Goal: Task Accomplishment & Management: Complete application form

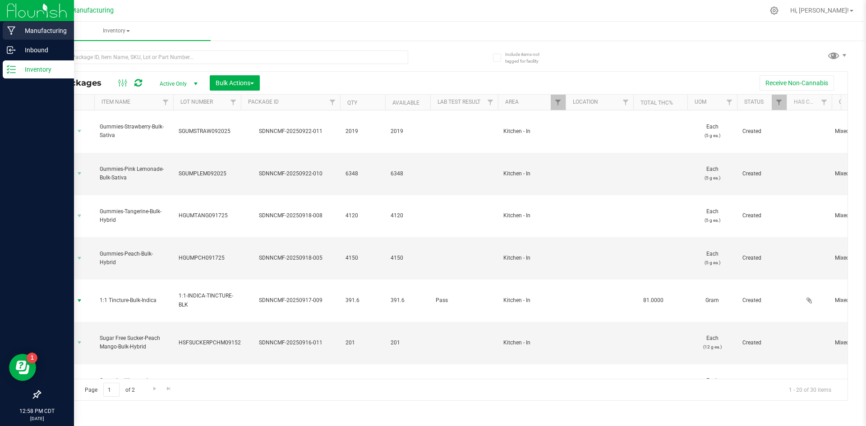
drag, startPoint x: 26, startPoint y: 28, endPoint x: 36, endPoint y: 28, distance: 9.9
click at [26, 28] on p "Manufacturing" at bounding box center [43, 30] width 54 height 11
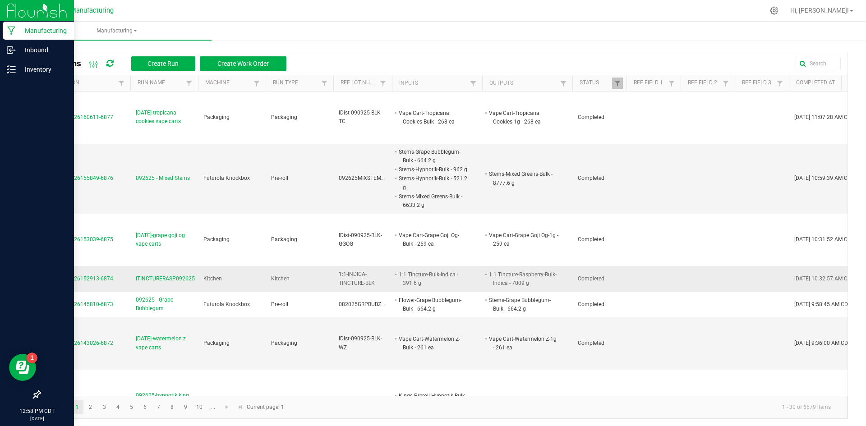
click at [160, 277] on span "ITINCTURERASP092625" at bounding box center [165, 279] width 59 height 9
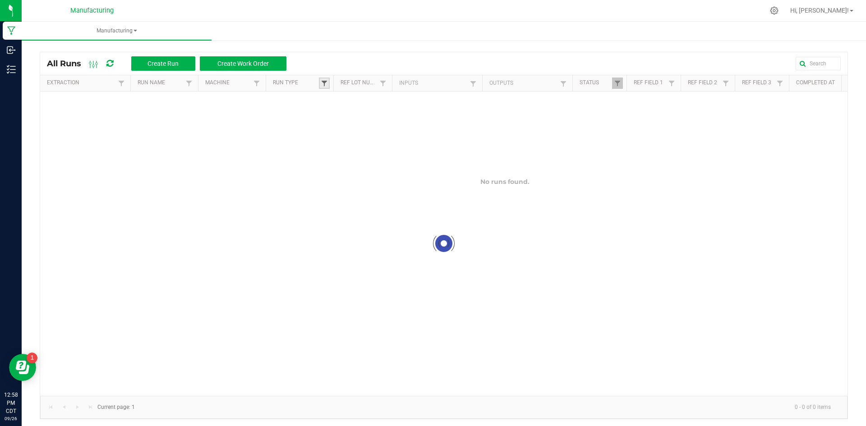
click at [327, 82] on span at bounding box center [324, 83] width 7 height 7
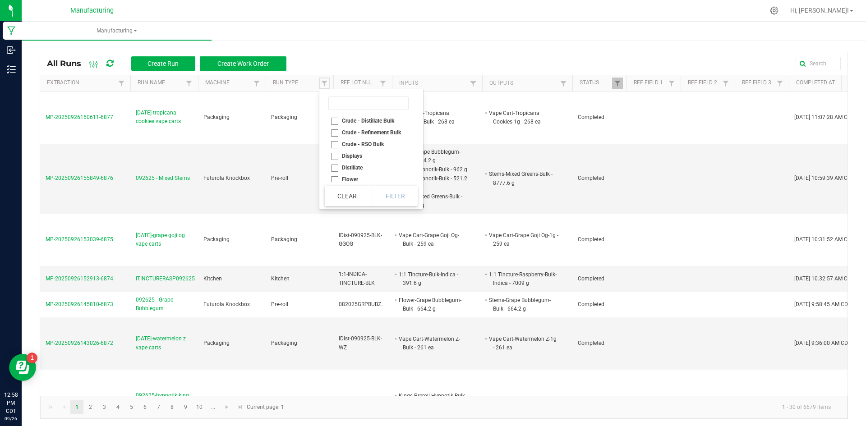
scroll to position [18, 0]
click at [348, 171] on li "Kitchen" at bounding box center [369, 173] width 88 height 12
checkbox input "true"
click at [401, 194] on button "Filter" at bounding box center [395, 196] width 45 height 20
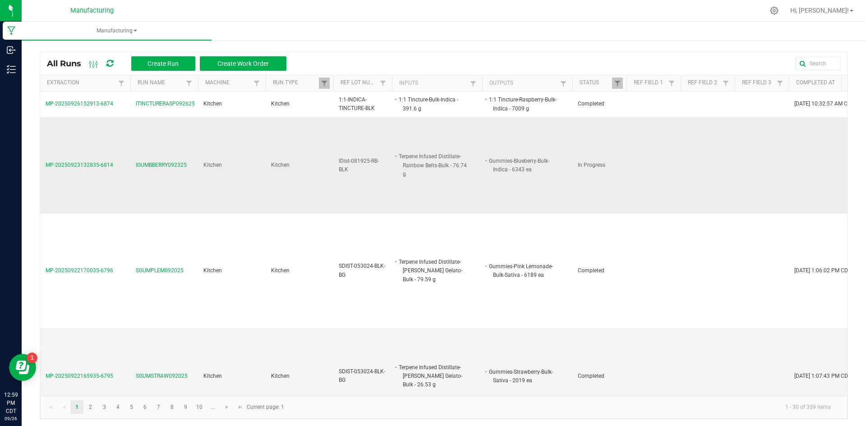
click at [168, 166] on span "IGUMBBERRY092325" at bounding box center [161, 165] width 51 height 9
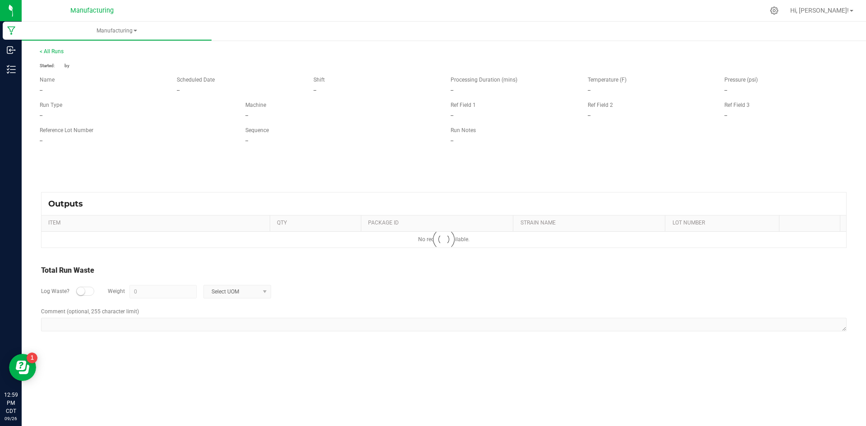
type input "276.65 g"
type textarea "IGUMBBERRY092325"
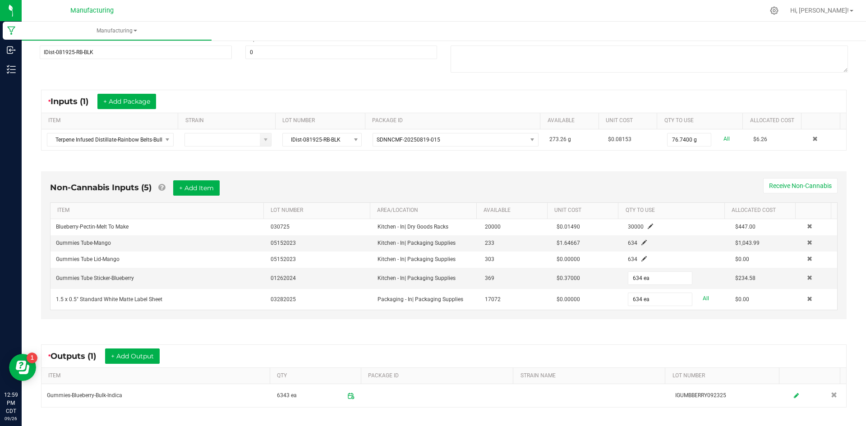
scroll to position [135, 0]
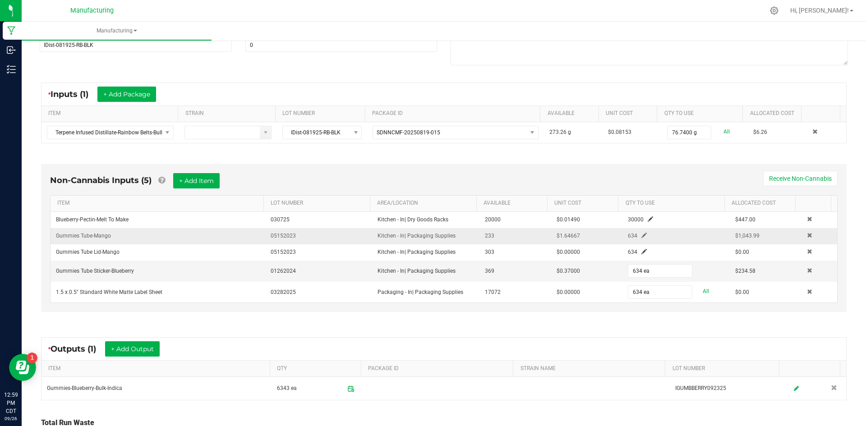
click at [642, 236] on span at bounding box center [644, 235] width 5 height 5
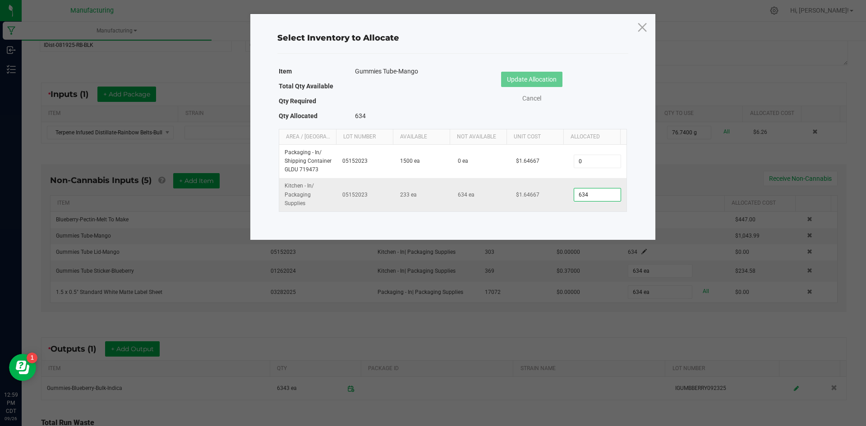
click at [591, 193] on input "634" at bounding box center [597, 195] width 46 height 13
click at [591, 194] on input "634" at bounding box center [597, 195] width 46 height 13
click at [592, 194] on input "634" at bounding box center [597, 195] width 46 height 13
type input "637"
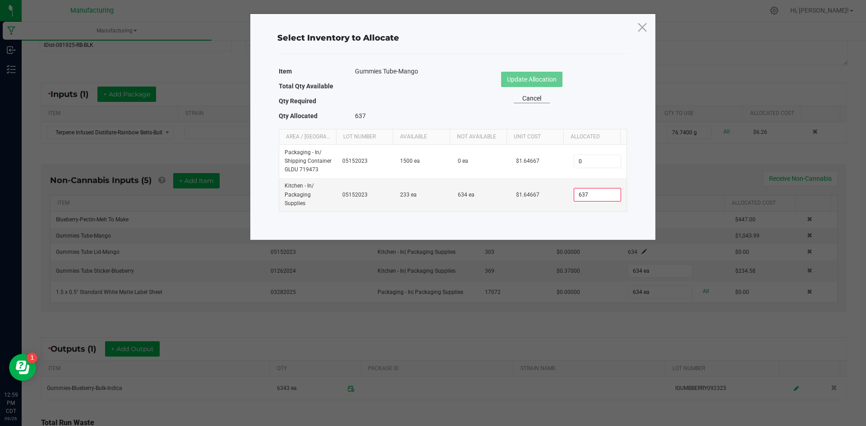
click at [526, 96] on link "Cancel" at bounding box center [532, 98] width 36 height 9
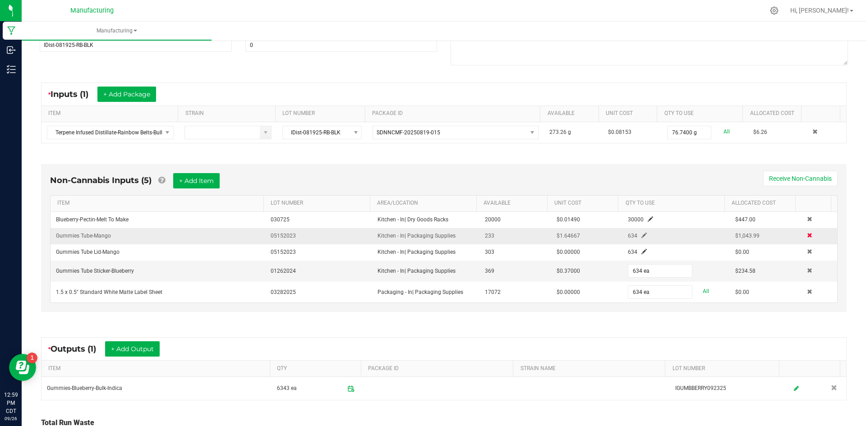
click at [807, 234] on span at bounding box center [809, 235] width 5 height 5
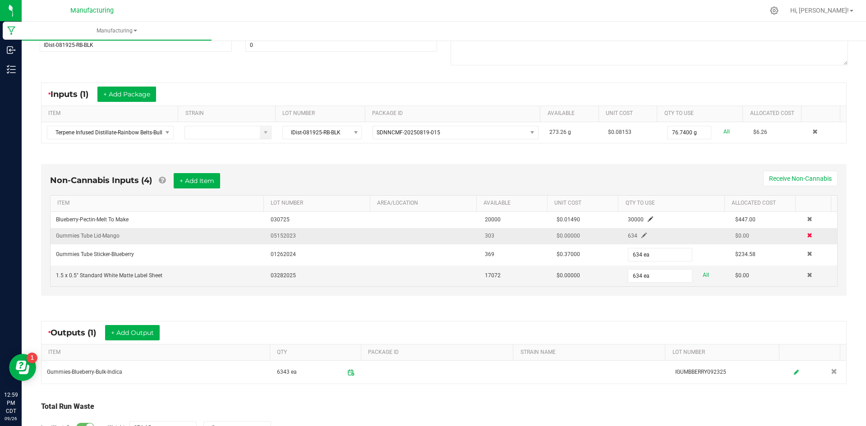
click at [807, 235] on span at bounding box center [809, 235] width 5 height 5
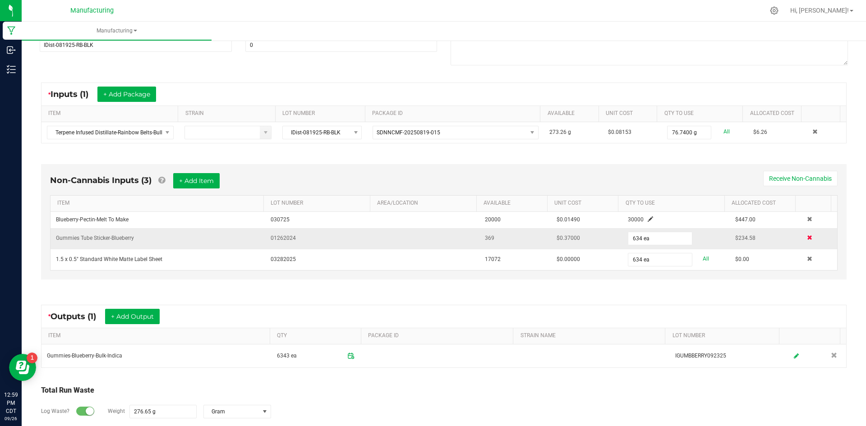
click at [807, 235] on span at bounding box center [809, 237] width 5 height 5
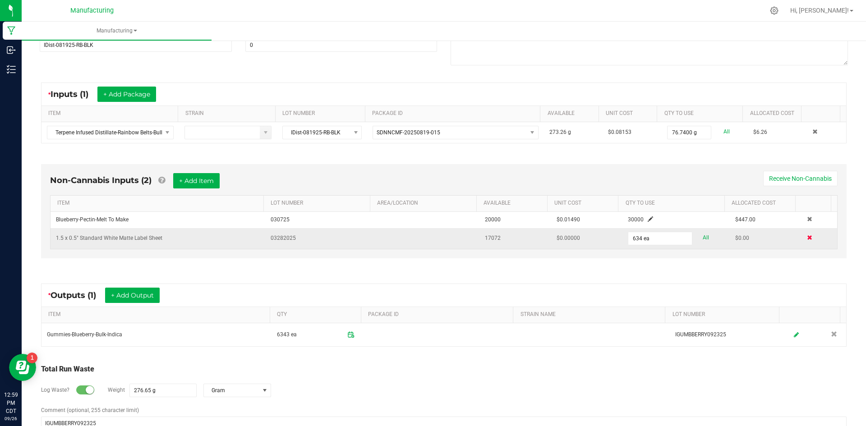
click at [807, 235] on span at bounding box center [809, 237] width 5 height 5
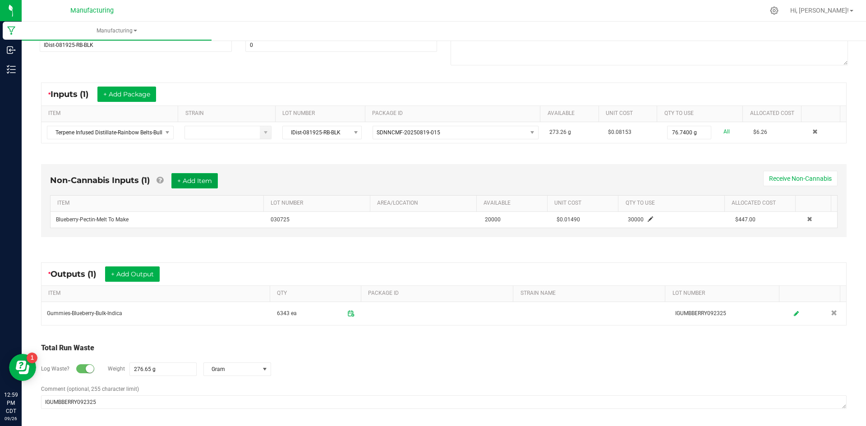
click at [189, 182] on button "+ Add Item" at bounding box center [194, 180] width 46 height 15
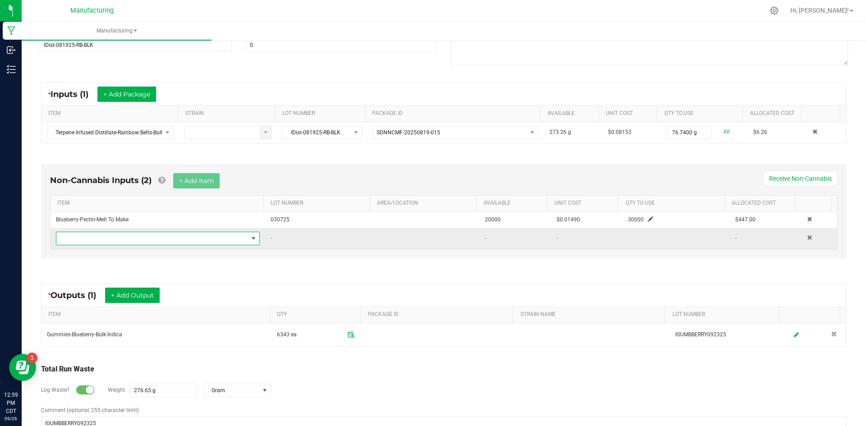
click at [183, 236] on span "NO DATA FOUND" at bounding box center [152, 238] width 192 height 13
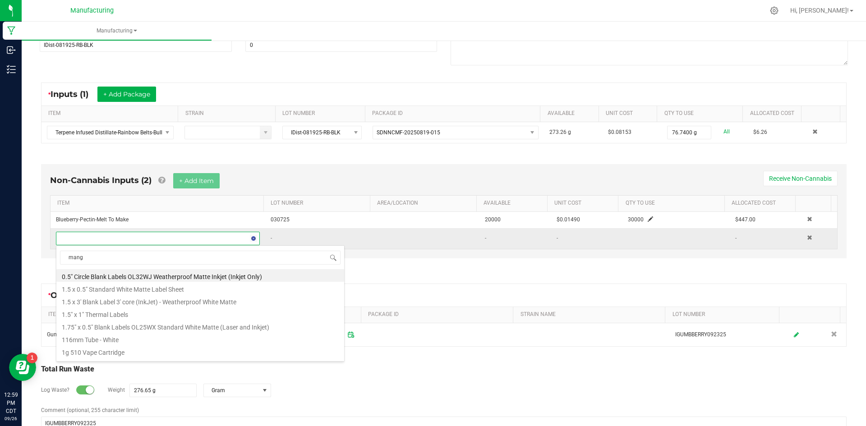
type input "mango"
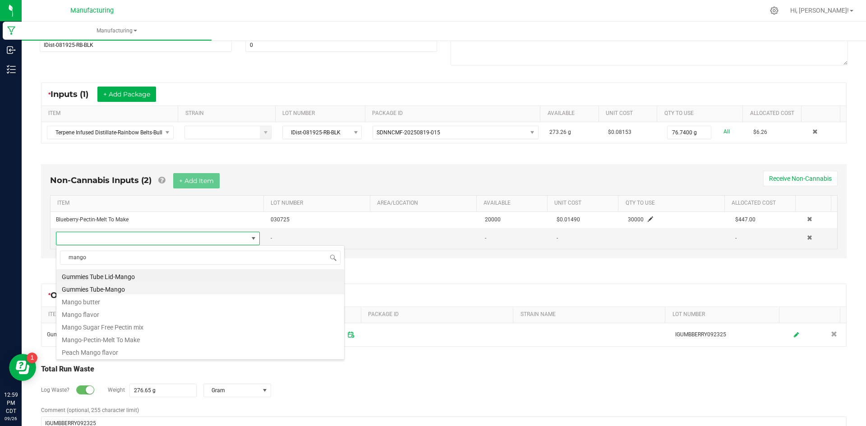
click at [130, 291] on li "Gummies Tube-Mango" at bounding box center [200, 288] width 288 height 13
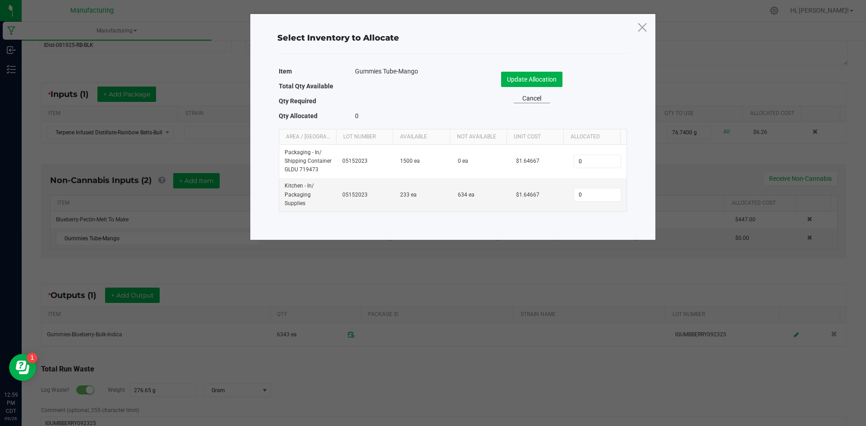
click at [537, 99] on link "Cancel" at bounding box center [532, 98] width 36 height 9
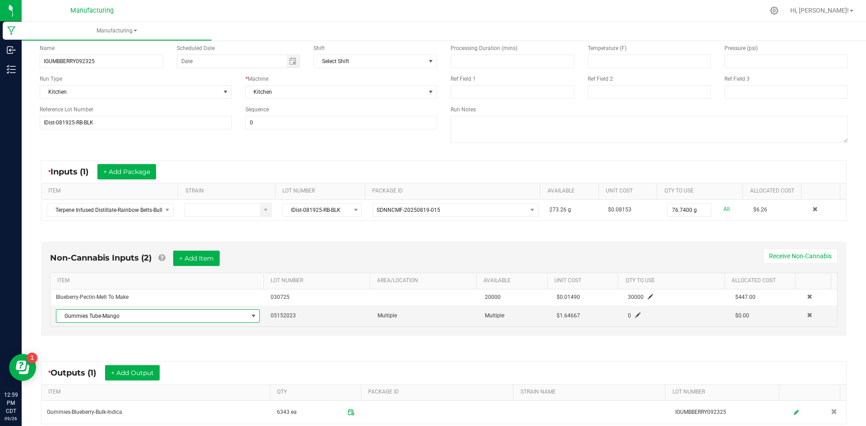
scroll to position [0, 0]
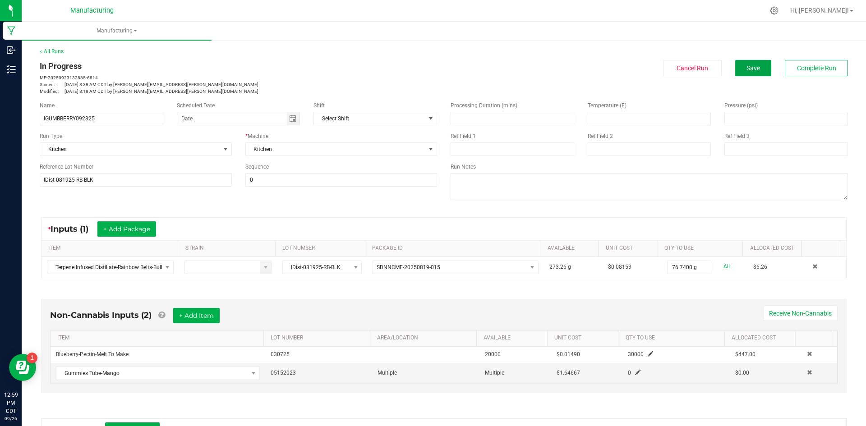
click at [747, 69] on span "Save" at bounding box center [754, 68] width 14 height 7
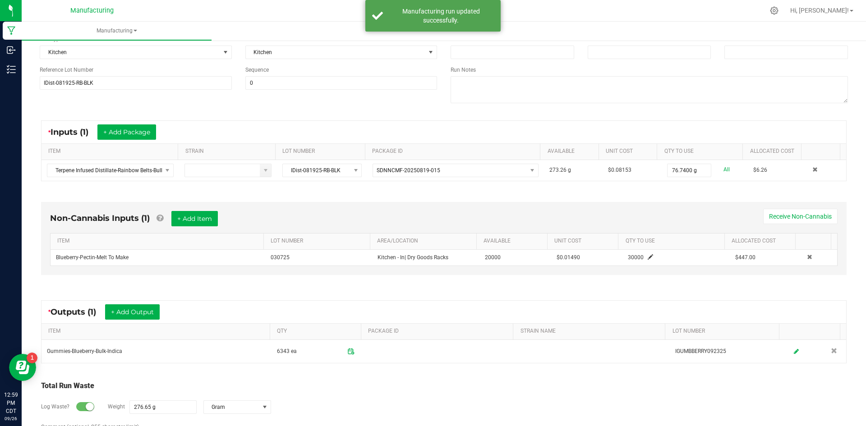
scroll to position [116, 0]
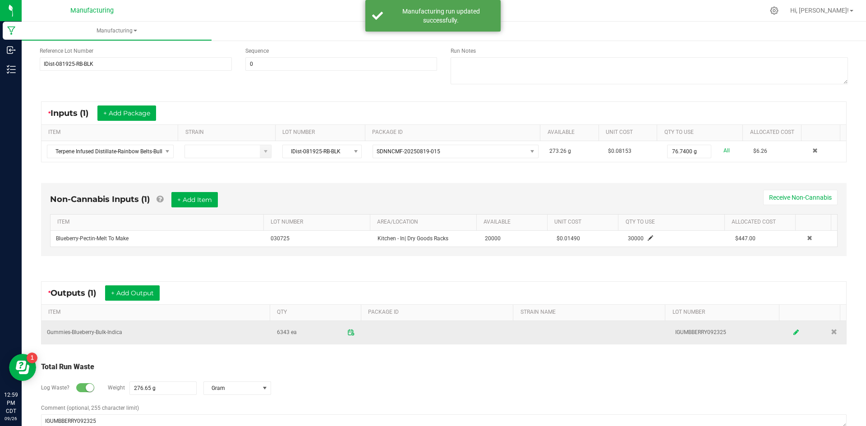
click at [794, 333] on icon at bounding box center [796, 332] width 5 height 6
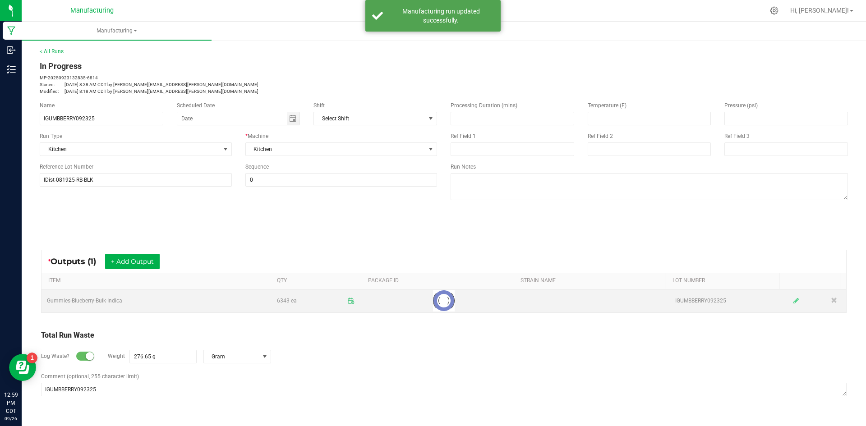
scroll to position [0, 0]
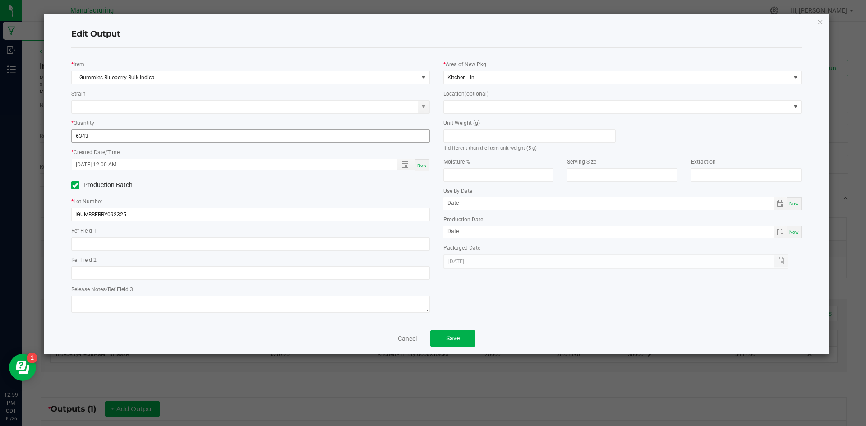
click at [130, 134] on input "6343" at bounding box center [251, 136] width 358 height 13
type input "6371 ea"
click at [452, 336] on span "Save" at bounding box center [453, 338] width 14 height 7
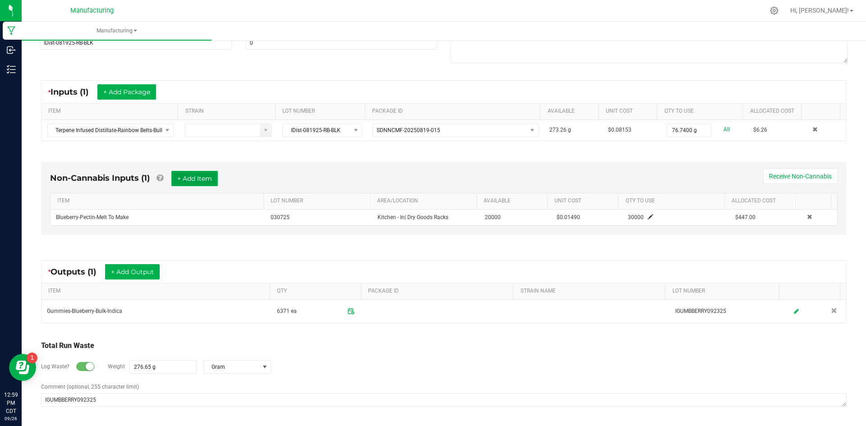
click at [195, 182] on button "+ Add Item" at bounding box center [194, 178] width 46 height 15
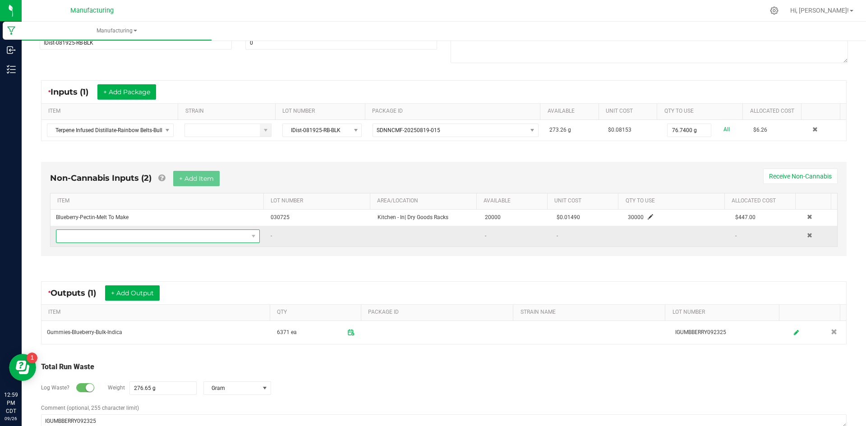
click at [186, 235] on span "NO DATA FOUND" at bounding box center [152, 236] width 192 height 13
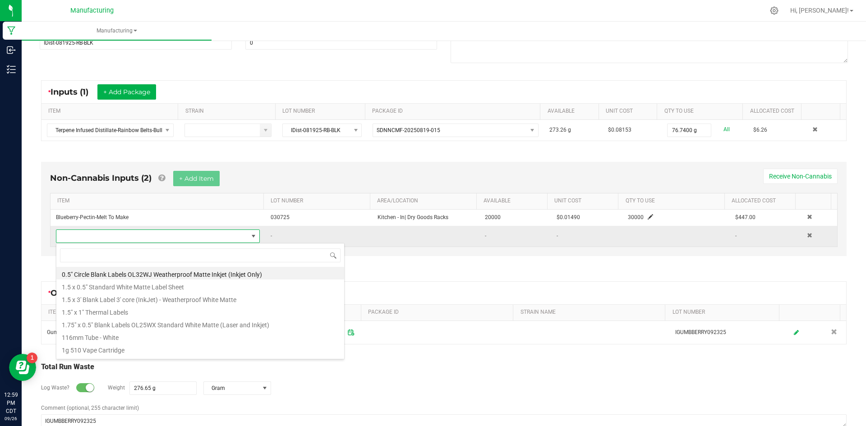
scroll to position [14, 200]
type input "mango"
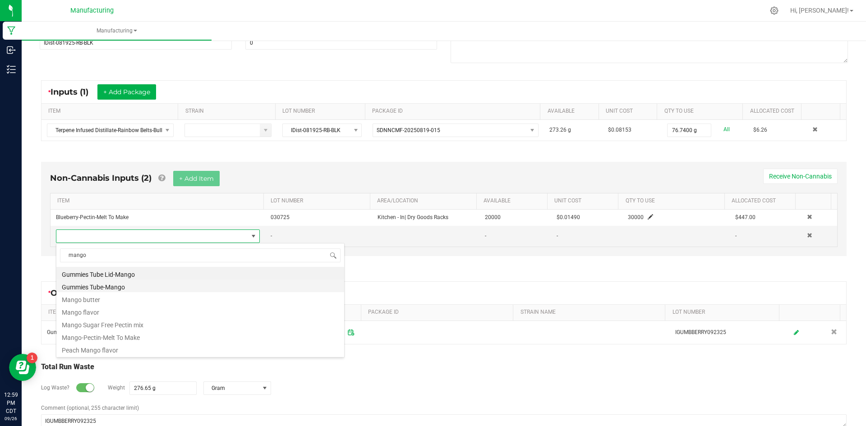
click at [184, 288] on li "Gummies Tube-Mango" at bounding box center [200, 286] width 288 height 13
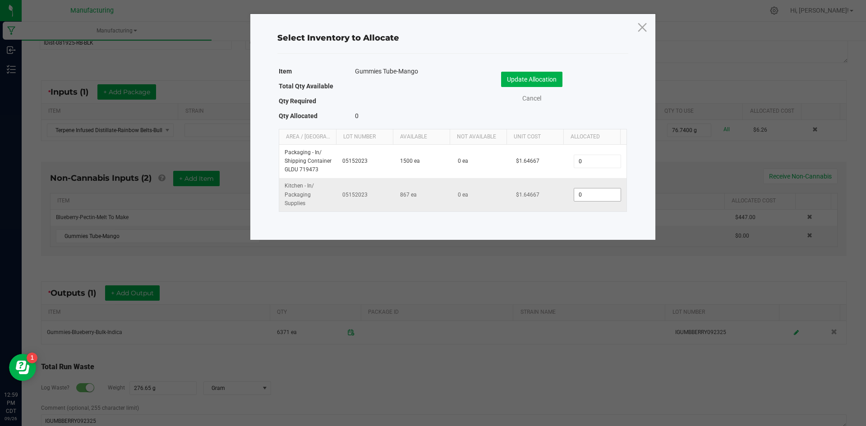
click at [599, 194] on input "0" at bounding box center [597, 195] width 46 height 13
type input "637"
click at [525, 81] on button "Update Allocation" at bounding box center [531, 79] width 61 height 15
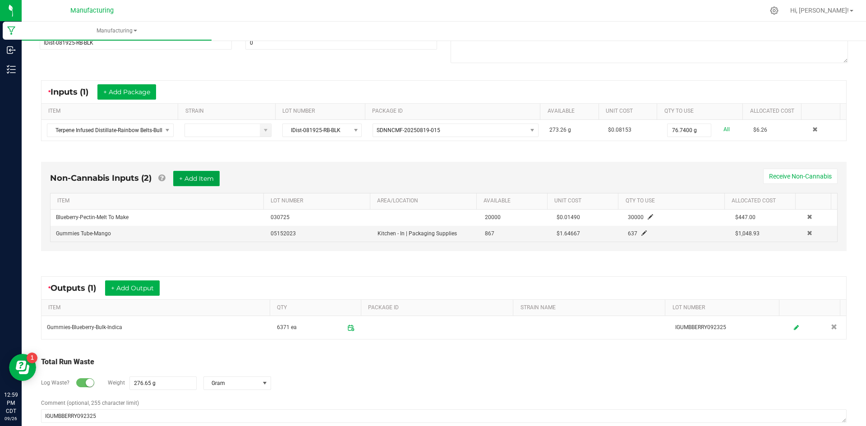
click at [194, 180] on button "+ Add Item" at bounding box center [196, 178] width 46 height 15
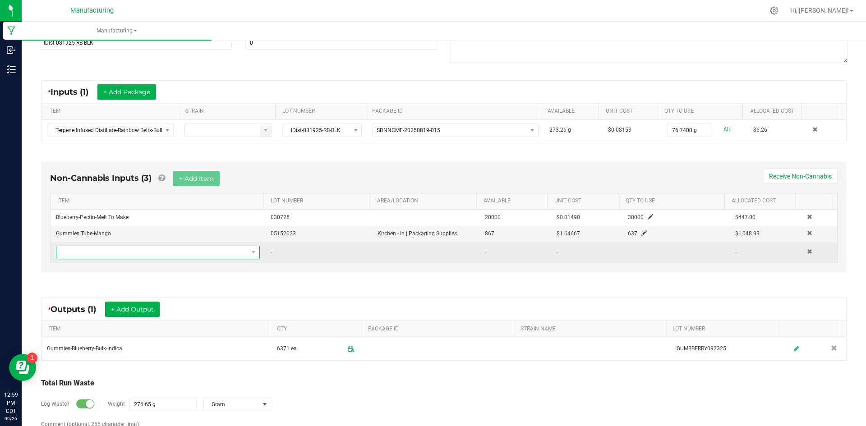
click at [180, 248] on span "NO DATA FOUND" at bounding box center [152, 252] width 192 height 13
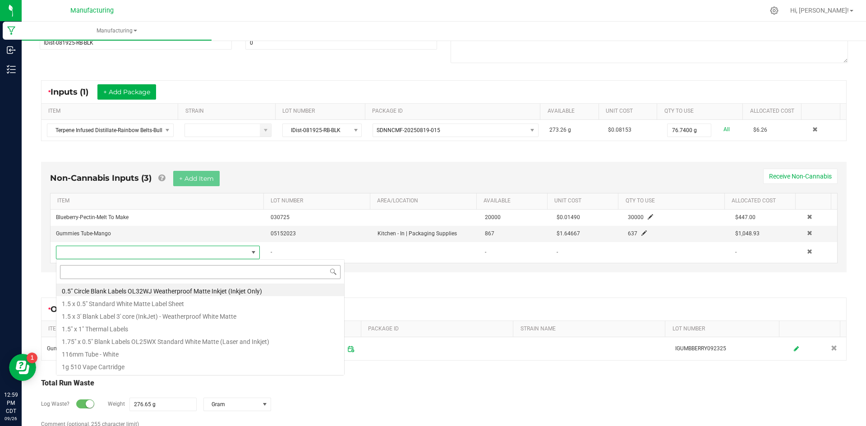
scroll to position [14, 199]
type input "mang"
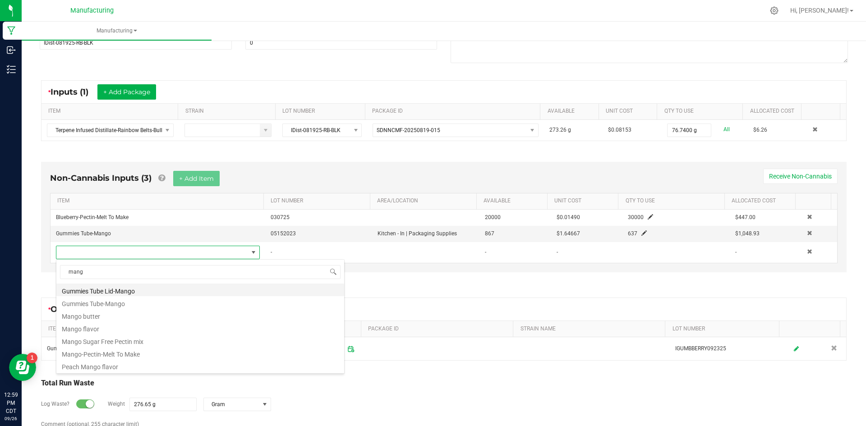
click at [191, 290] on li "Gummies Tube Lid-Mango" at bounding box center [200, 290] width 288 height 13
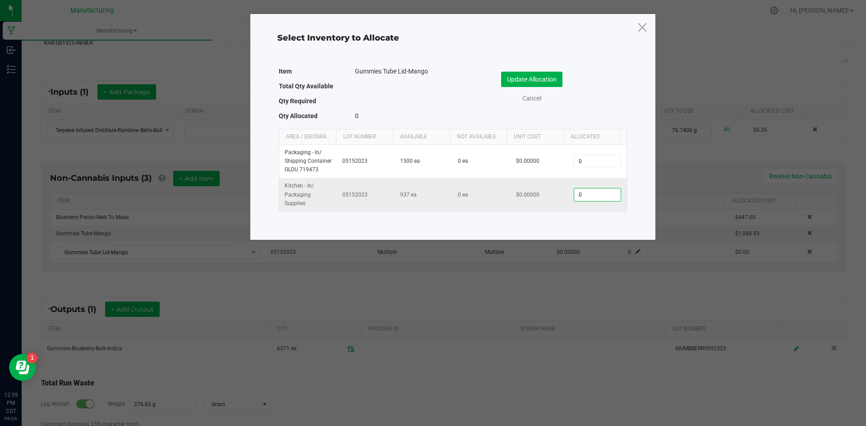
click at [597, 193] on input "0" at bounding box center [597, 195] width 46 height 13
type input "637"
click at [543, 83] on button "Update Allocation" at bounding box center [531, 79] width 61 height 15
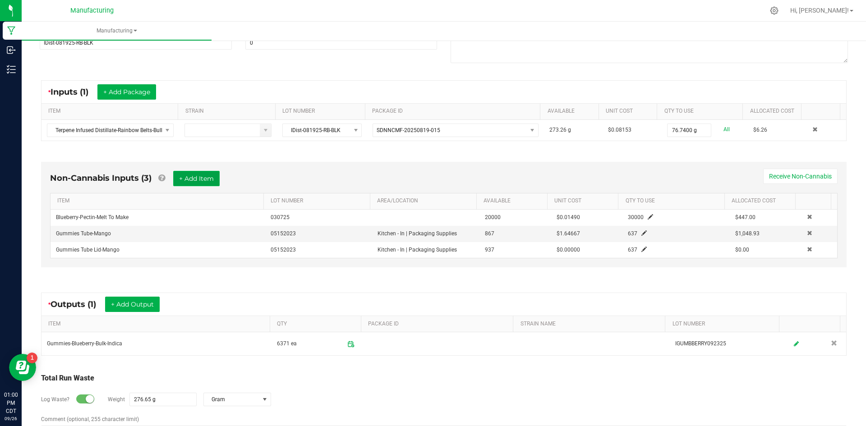
click at [175, 176] on button "+ Add Item" at bounding box center [196, 178] width 46 height 15
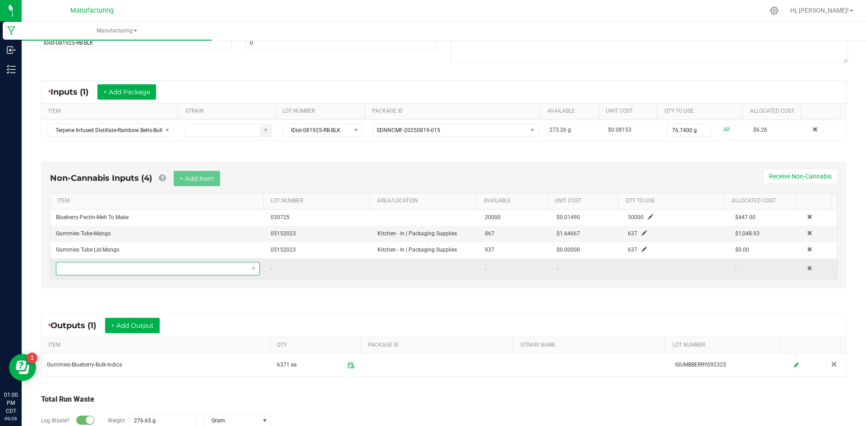
click at [190, 265] on span "NO DATA FOUND" at bounding box center [152, 269] width 192 height 13
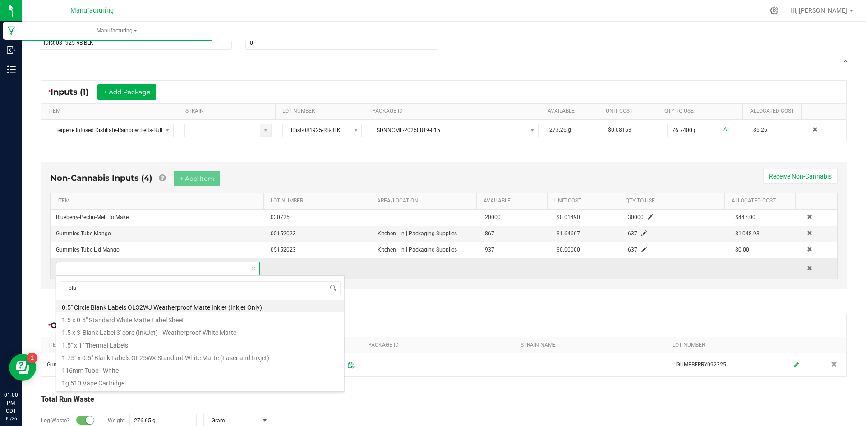
type input "blue"
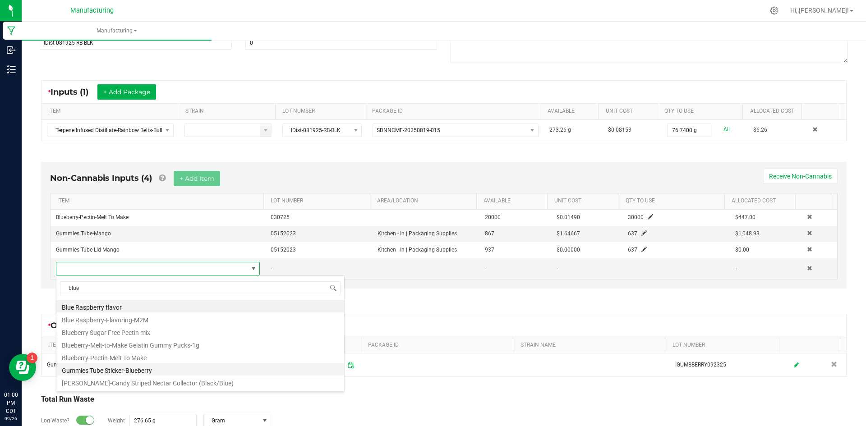
click at [166, 370] on li "Gummies Tube Sticker-Blueberry" at bounding box center [200, 369] width 288 height 13
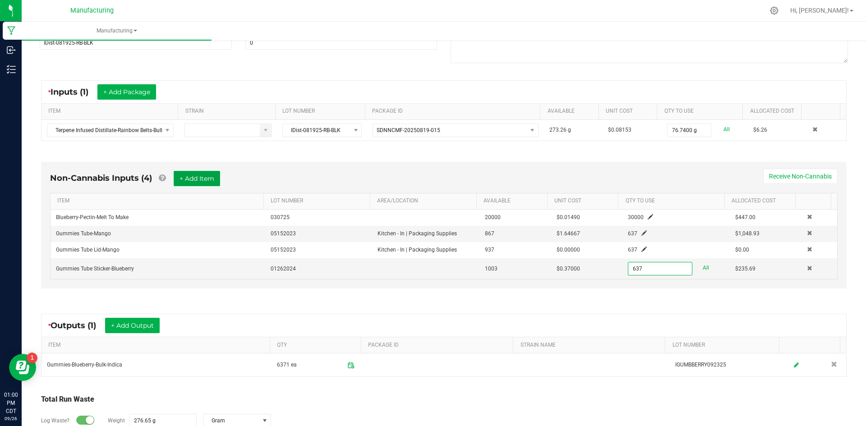
type input "637 ea"
click at [197, 181] on button "+ Add Item" at bounding box center [197, 178] width 46 height 15
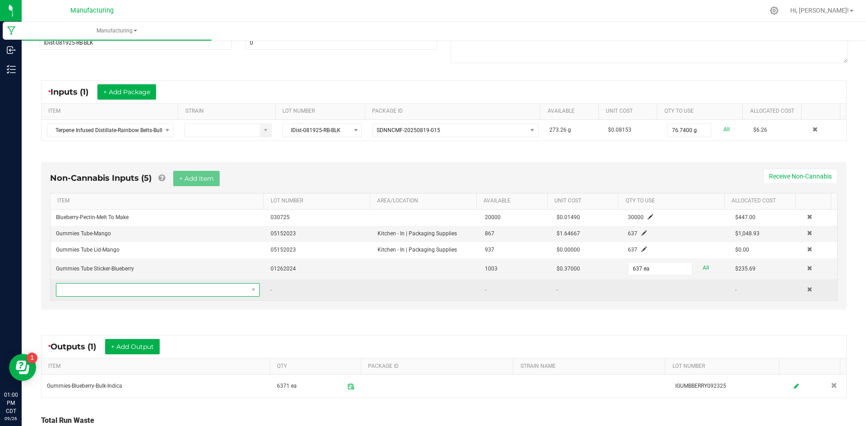
click at [182, 290] on span "NO DATA FOUND" at bounding box center [152, 290] width 192 height 13
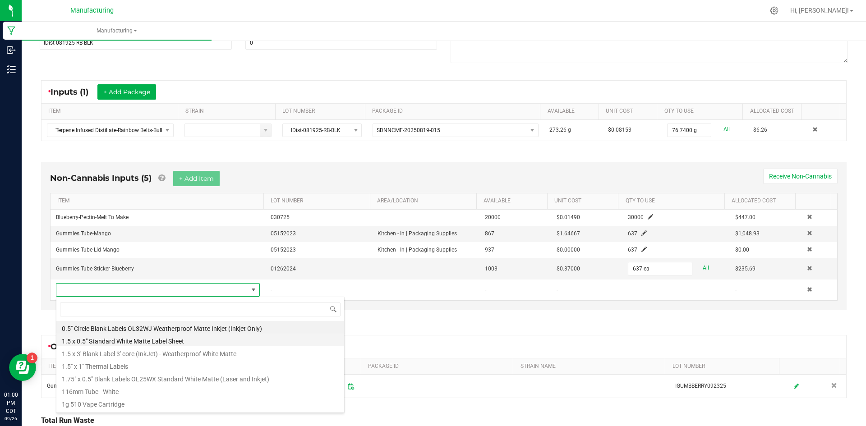
click at [156, 337] on li "1.5 x 0.5" Standard White Matte Label Sheet" at bounding box center [200, 340] width 288 height 13
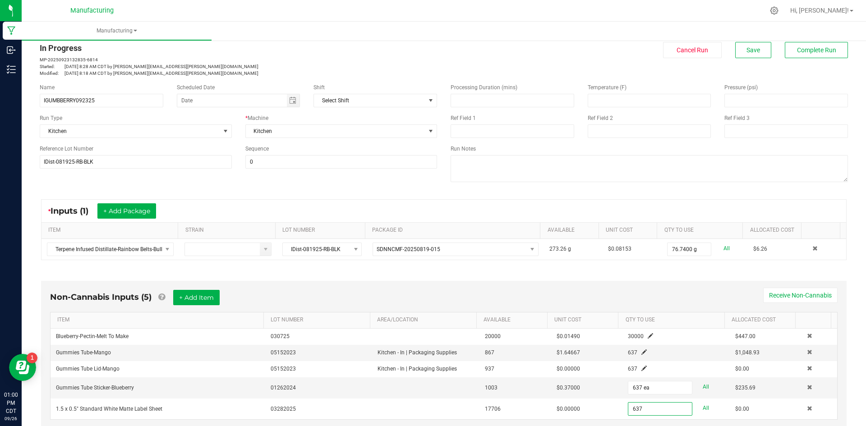
scroll to position [0, 0]
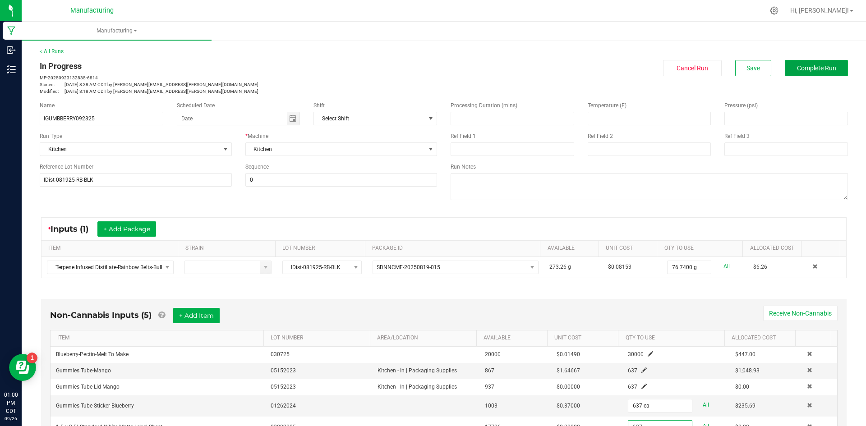
type input "637 ea"
click at [813, 69] on span "Complete Run" at bounding box center [816, 68] width 39 height 7
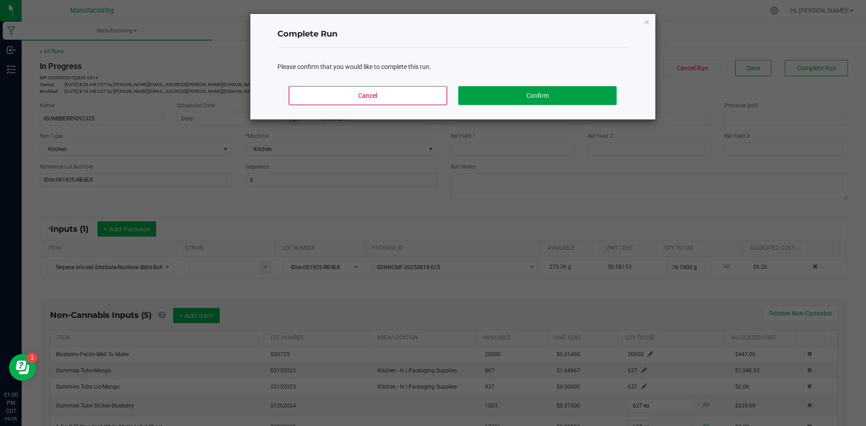
click at [546, 93] on button "Confirm" at bounding box center [537, 95] width 158 height 19
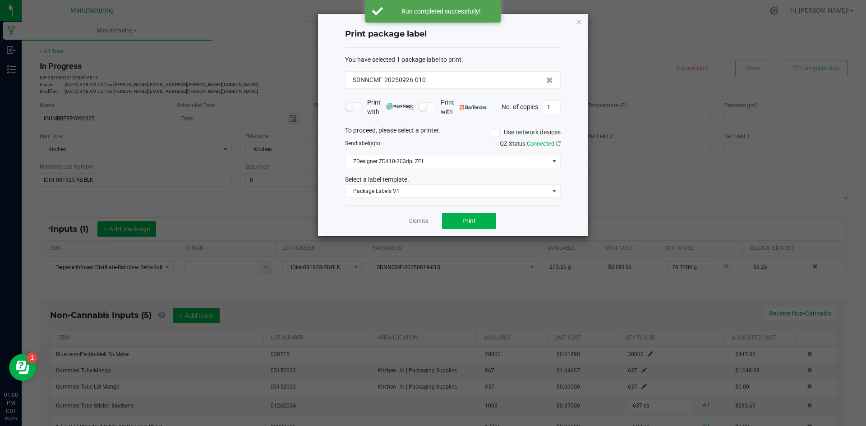
click at [554, 100] on div "Print with Print with No. of copies 1" at bounding box center [453, 107] width 216 height 19
click at [553, 107] on input "1" at bounding box center [551, 107] width 17 height 13
type input "2"
click at [473, 220] on span "Print" at bounding box center [469, 220] width 14 height 7
click at [415, 221] on link "Dismiss" at bounding box center [418, 221] width 19 height 8
